Goal: Find specific page/section: Find specific page/section

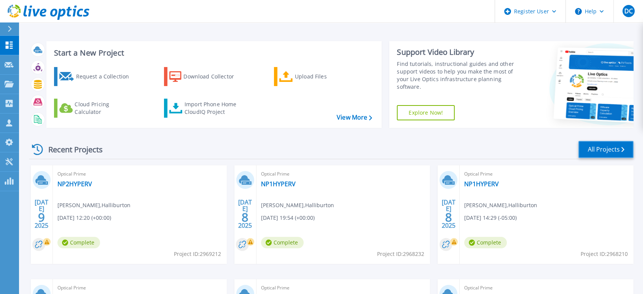
click at [592, 142] on link "All Projects" at bounding box center [606, 149] width 55 height 17
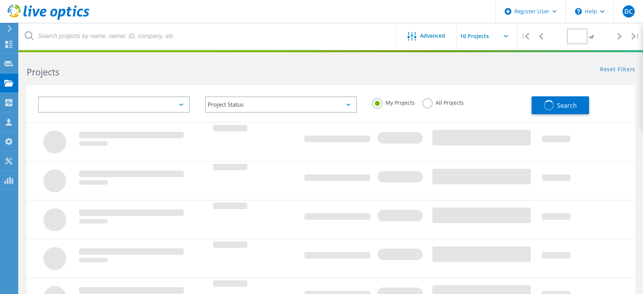
type input "1"
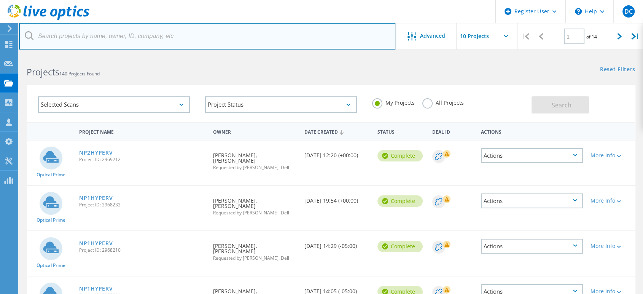
click at [164, 39] on input "text" at bounding box center [207, 36] width 377 height 27
type input "messer"
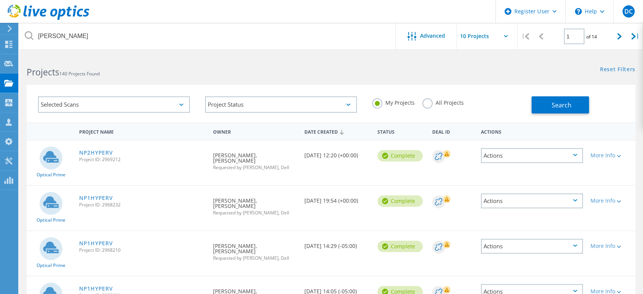
click at [426, 105] on label "All Projects" at bounding box center [443, 101] width 41 height 7
click at [0, 0] on input "All Projects" at bounding box center [0, 0] width 0 height 0
click at [542, 102] on button "Search" at bounding box center [560, 104] width 57 height 17
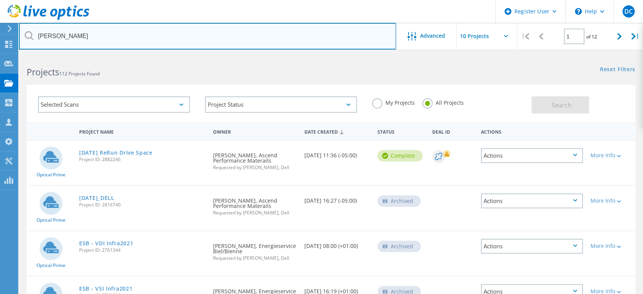
click at [53, 36] on input "messer" at bounding box center [207, 36] width 377 height 27
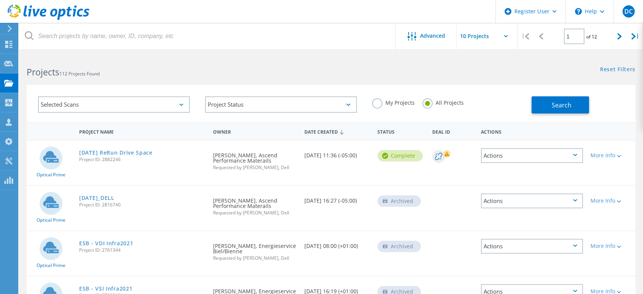
click at [376, 104] on label "My Projects" at bounding box center [393, 101] width 43 height 7
click at [0, 0] on input "My Projects" at bounding box center [0, 0] width 0 height 0
click at [543, 103] on button "Search" at bounding box center [560, 104] width 57 height 17
